Goal: Task Accomplishment & Management: Manage account settings

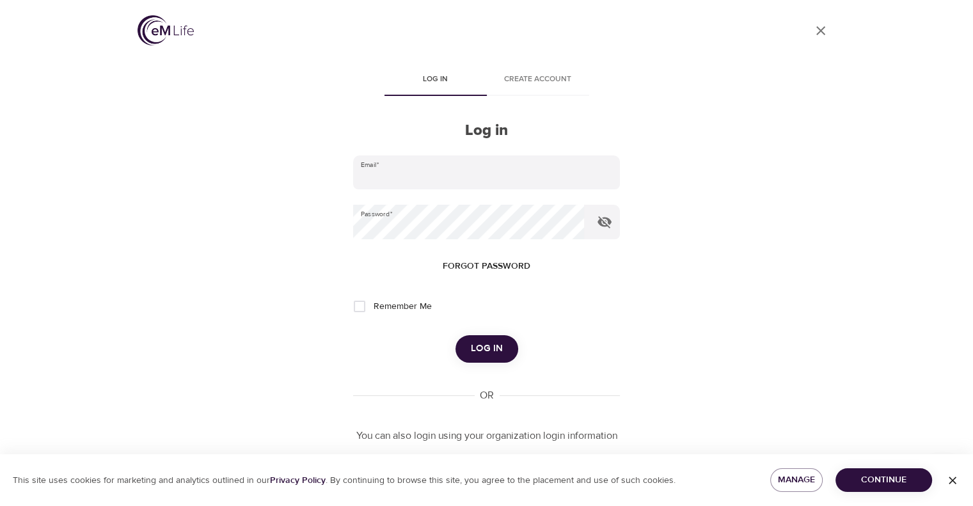
type input "[PERSON_NAME][EMAIL_ADDRESS][PERSON_NAME][DOMAIN_NAME]"
click at [492, 352] on span "Log in" at bounding box center [487, 348] width 32 height 17
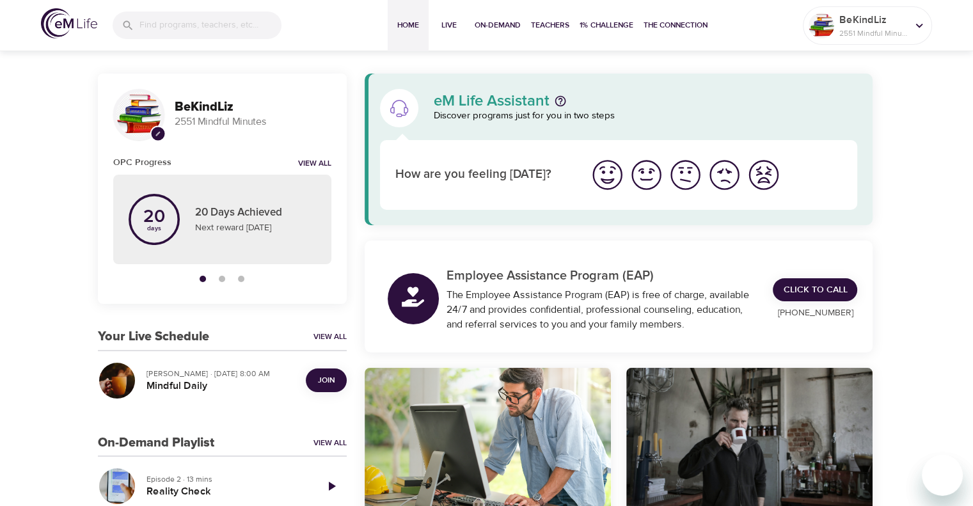
click at [320, 376] on span "Join" at bounding box center [326, 379] width 17 height 13
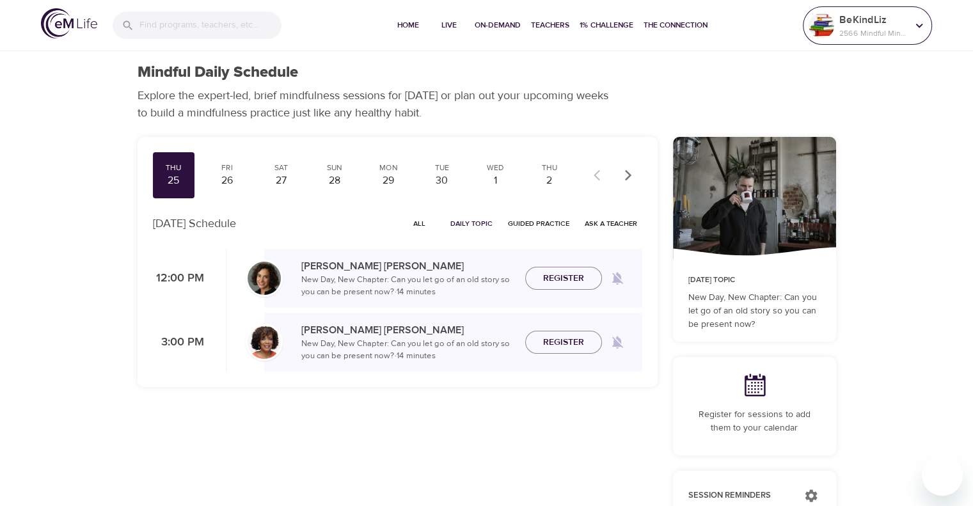
click at [877, 21] on p "BeKindLiz" at bounding box center [873, 19] width 68 height 15
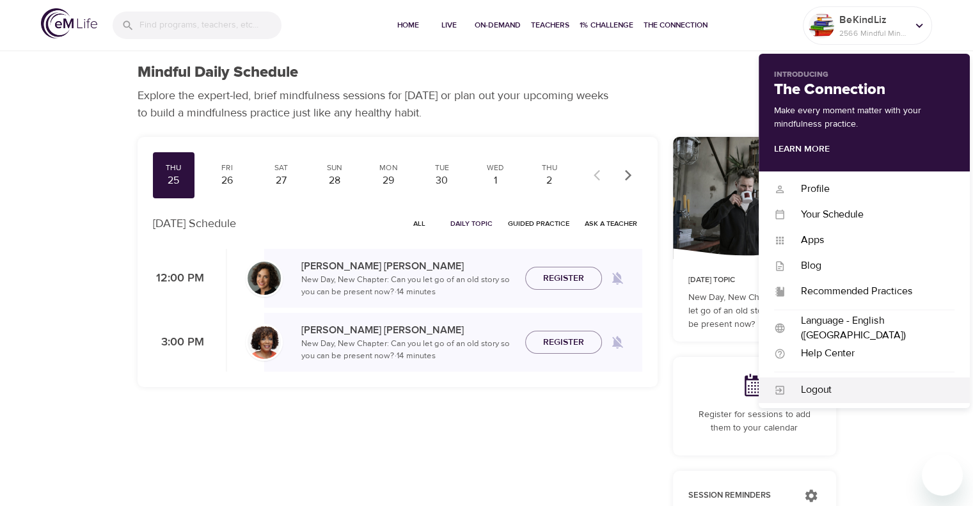
click at [831, 393] on div "Logout" at bounding box center [869, 389] width 169 height 15
